Goal: Task Accomplishment & Management: Complete application form

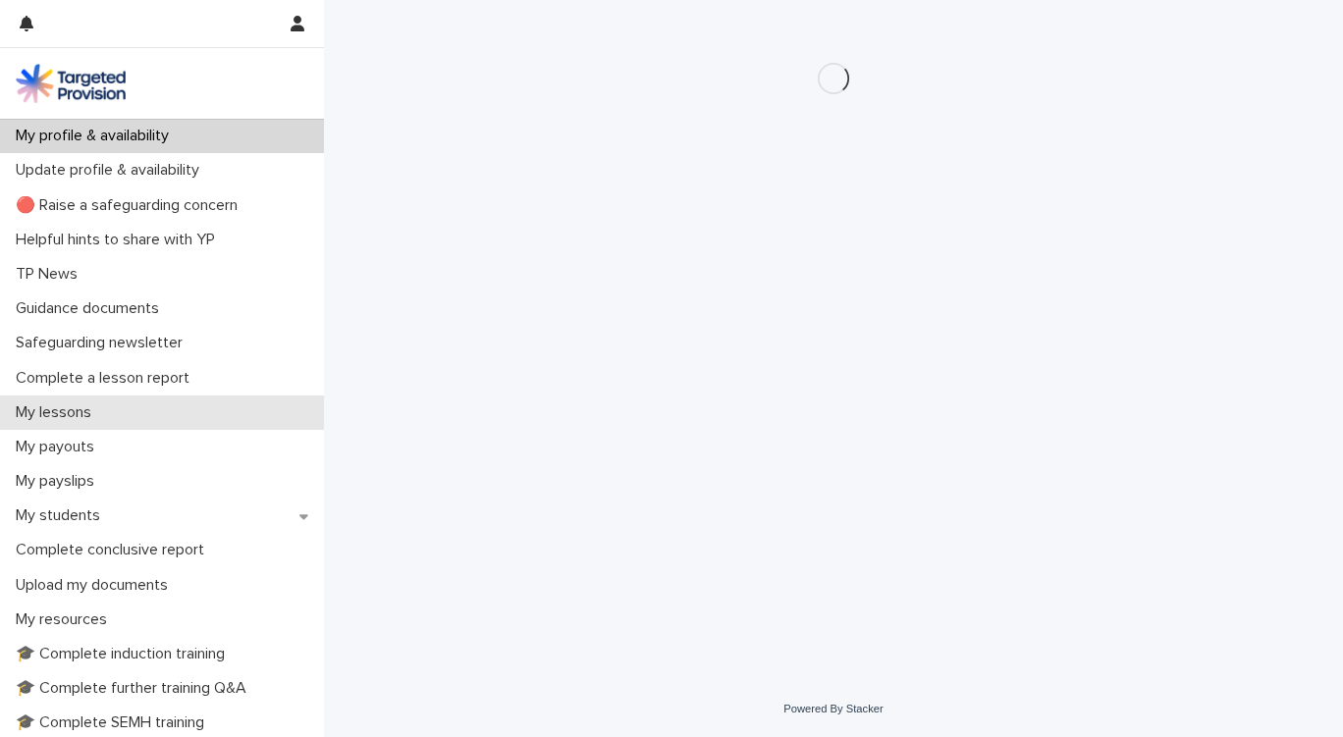
click at [182, 417] on div "My lessons" at bounding box center [162, 413] width 324 height 34
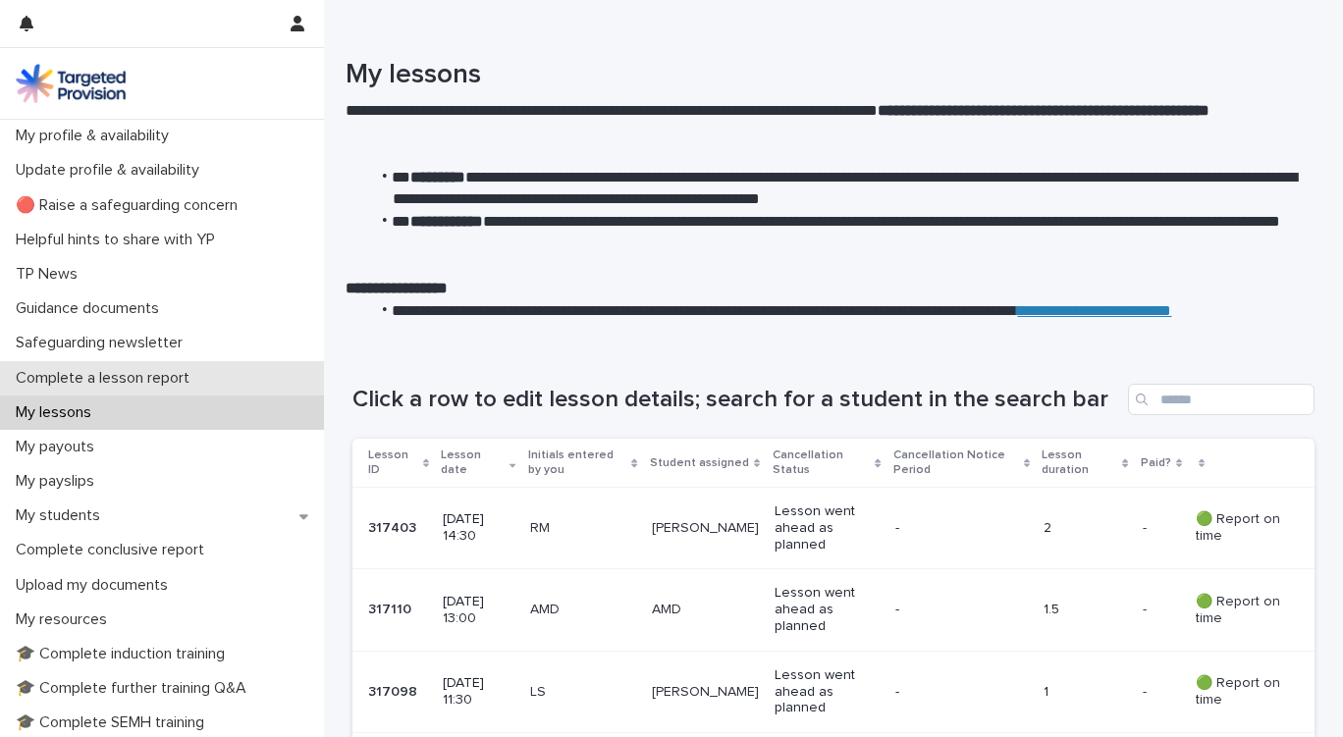
click at [126, 367] on div "Complete a lesson report" at bounding box center [162, 378] width 324 height 34
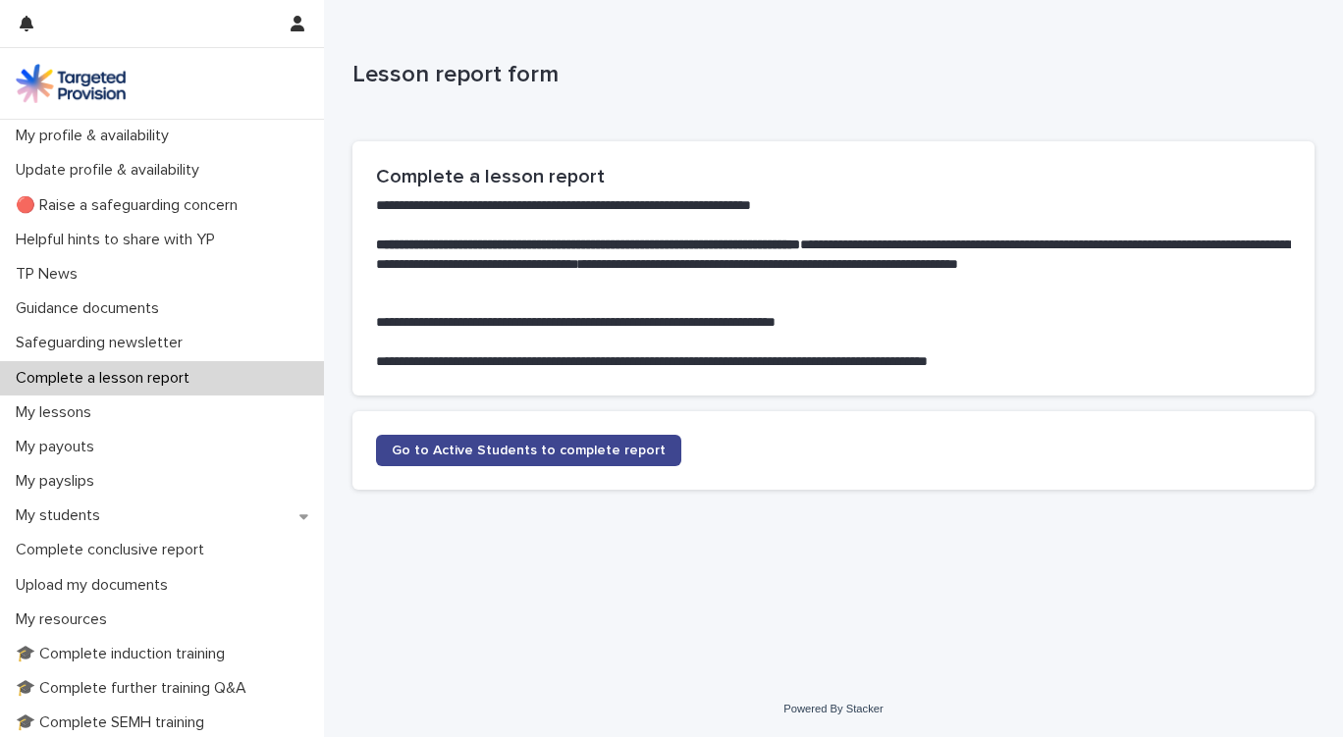
click at [493, 447] on span "Go to Active Students to complete report" at bounding box center [529, 451] width 274 height 14
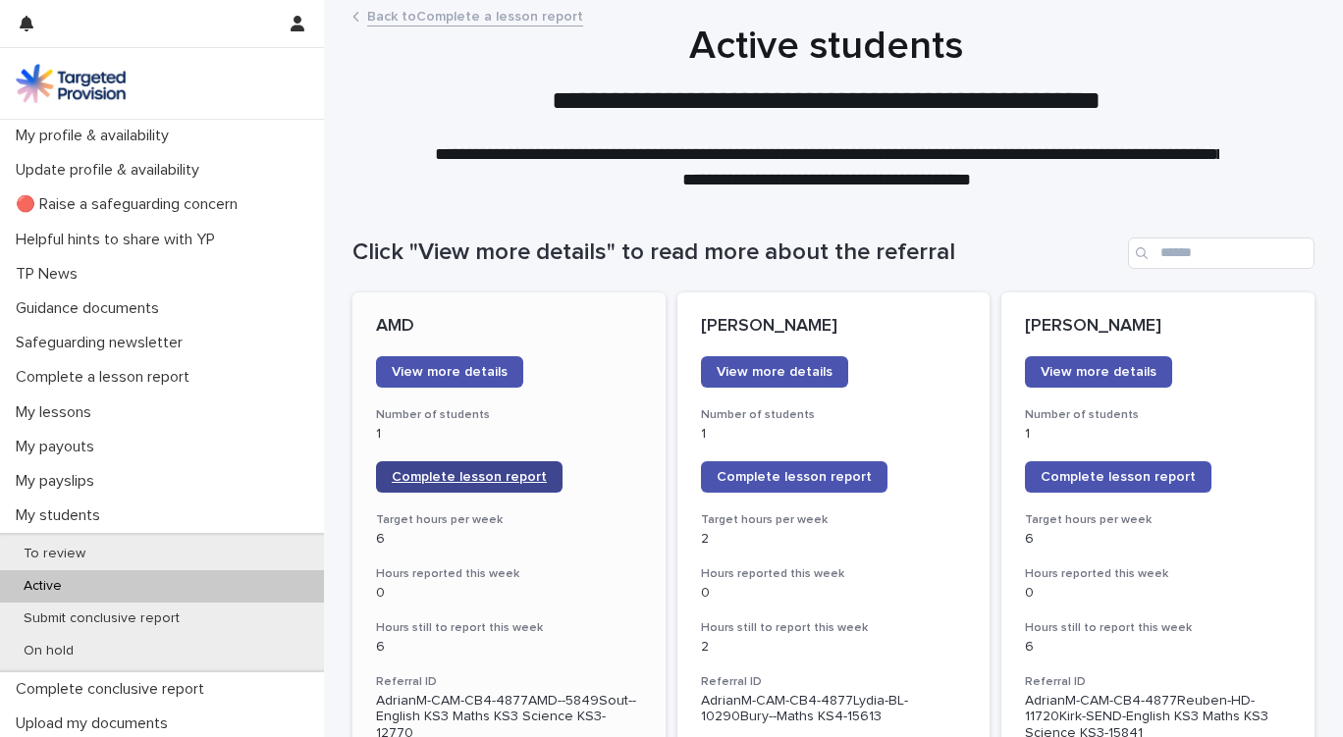
click at [488, 469] on link "Complete lesson report" at bounding box center [469, 476] width 187 height 31
